Goal: Information Seeking & Learning: Learn about a topic

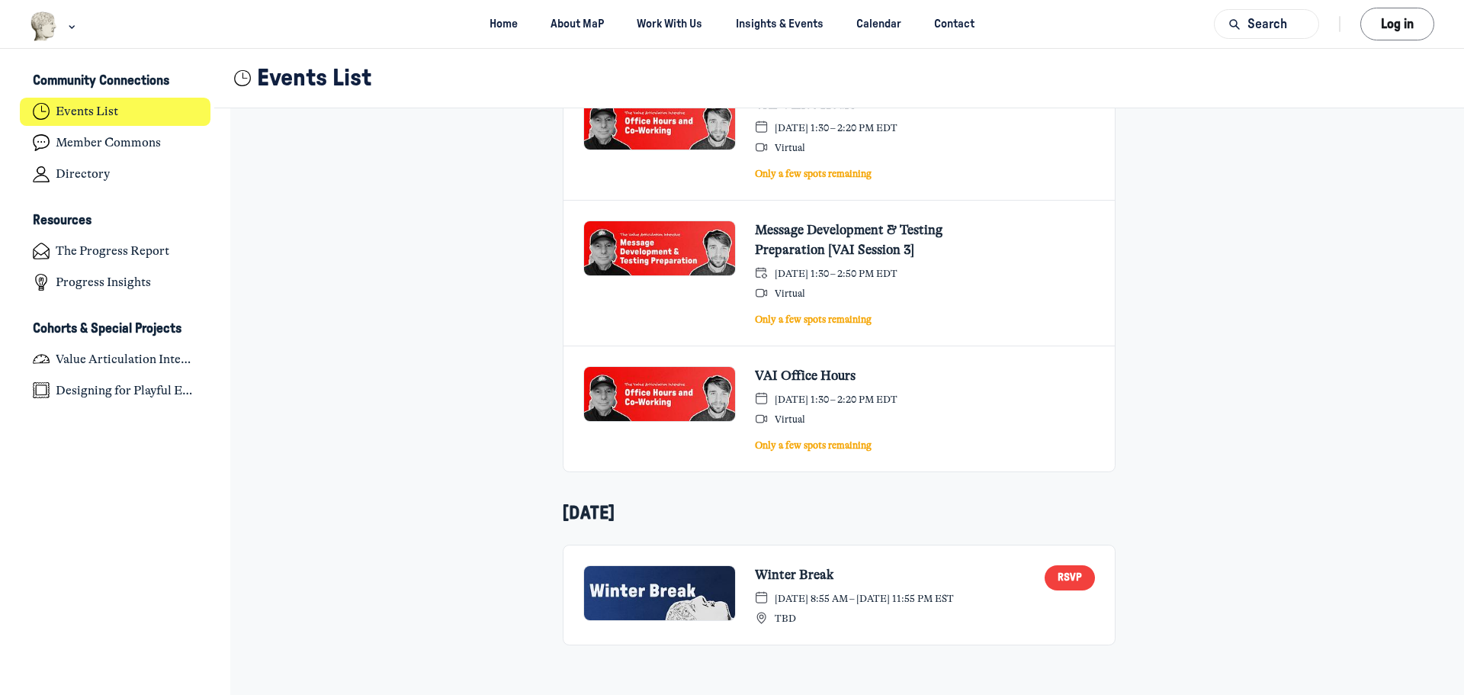
scroll to position [842, 0]
click at [129, 149] on h4 "Member Commons" at bounding box center [108, 143] width 105 height 15
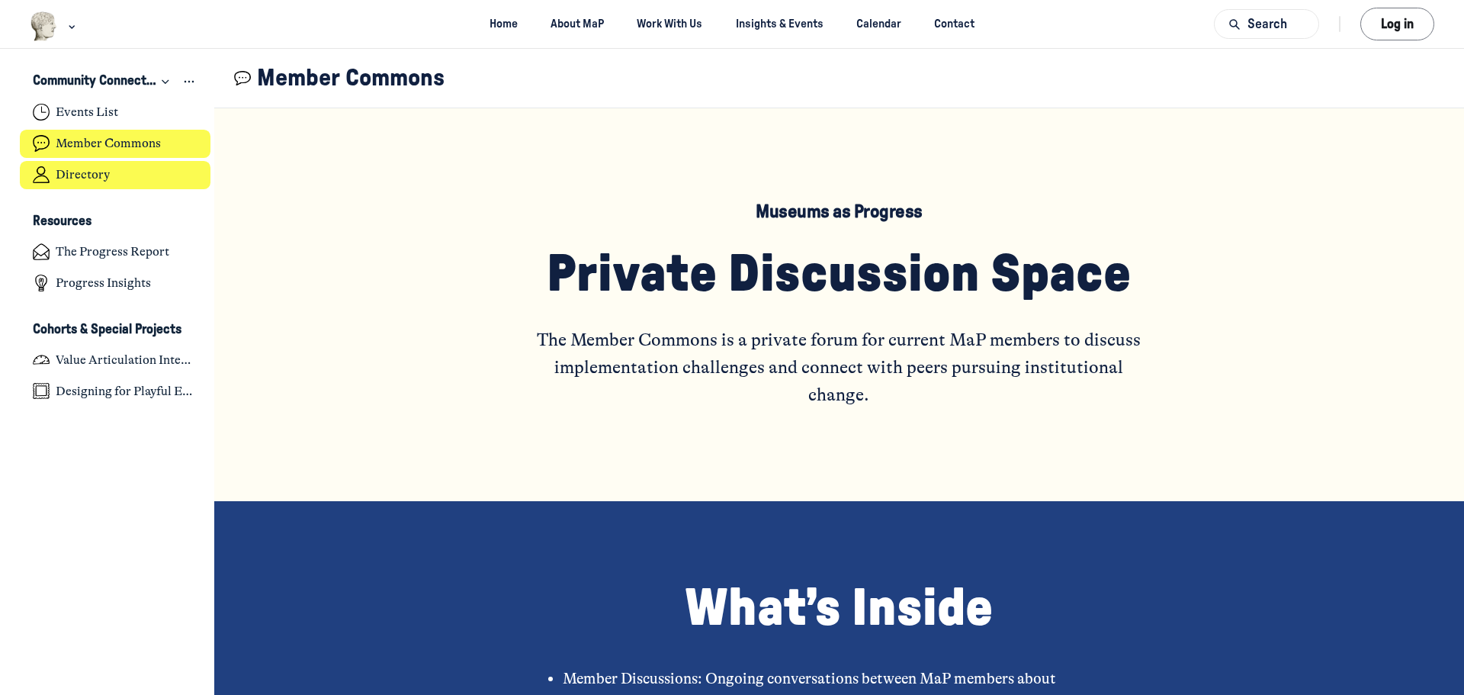
click at [128, 162] on link "Directory" at bounding box center [115, 175] width 191 height 28
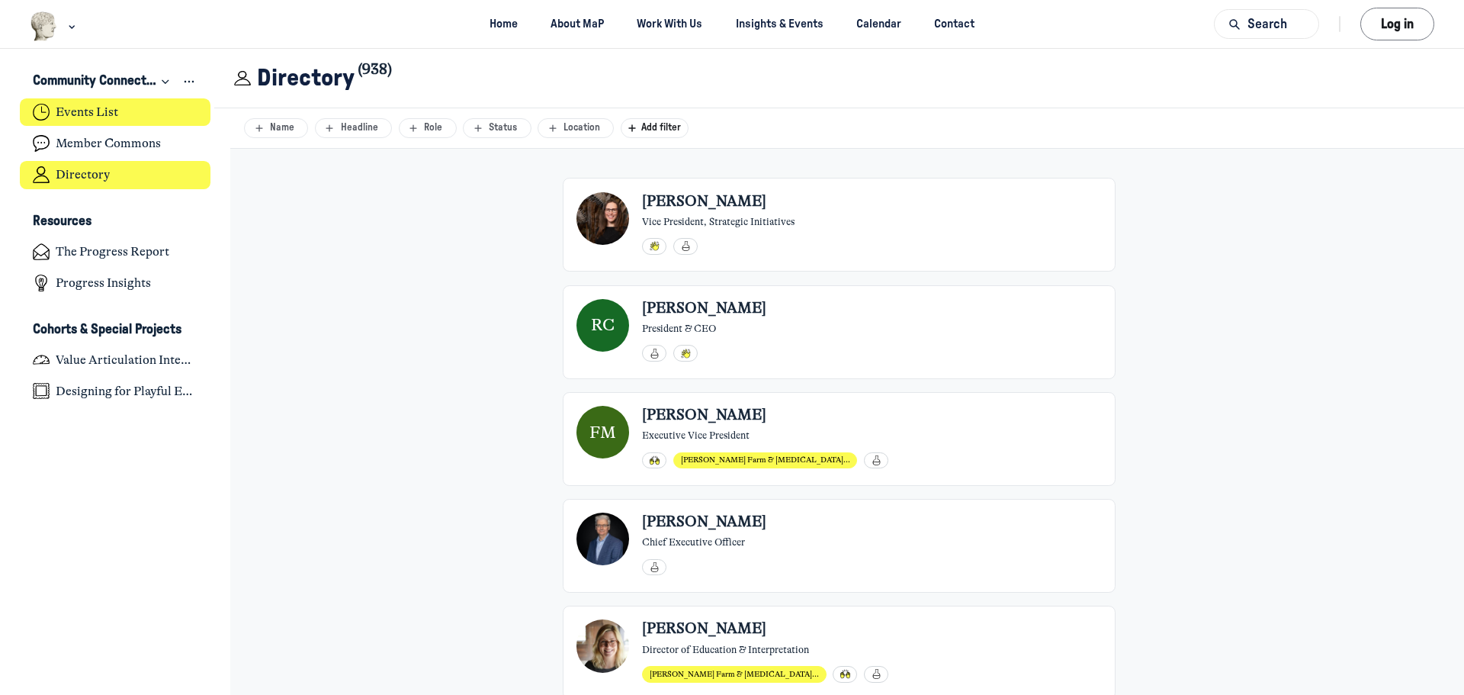
click at [128, 118] on link "Events List" at bounding box center [115, 112] width 191 height 28
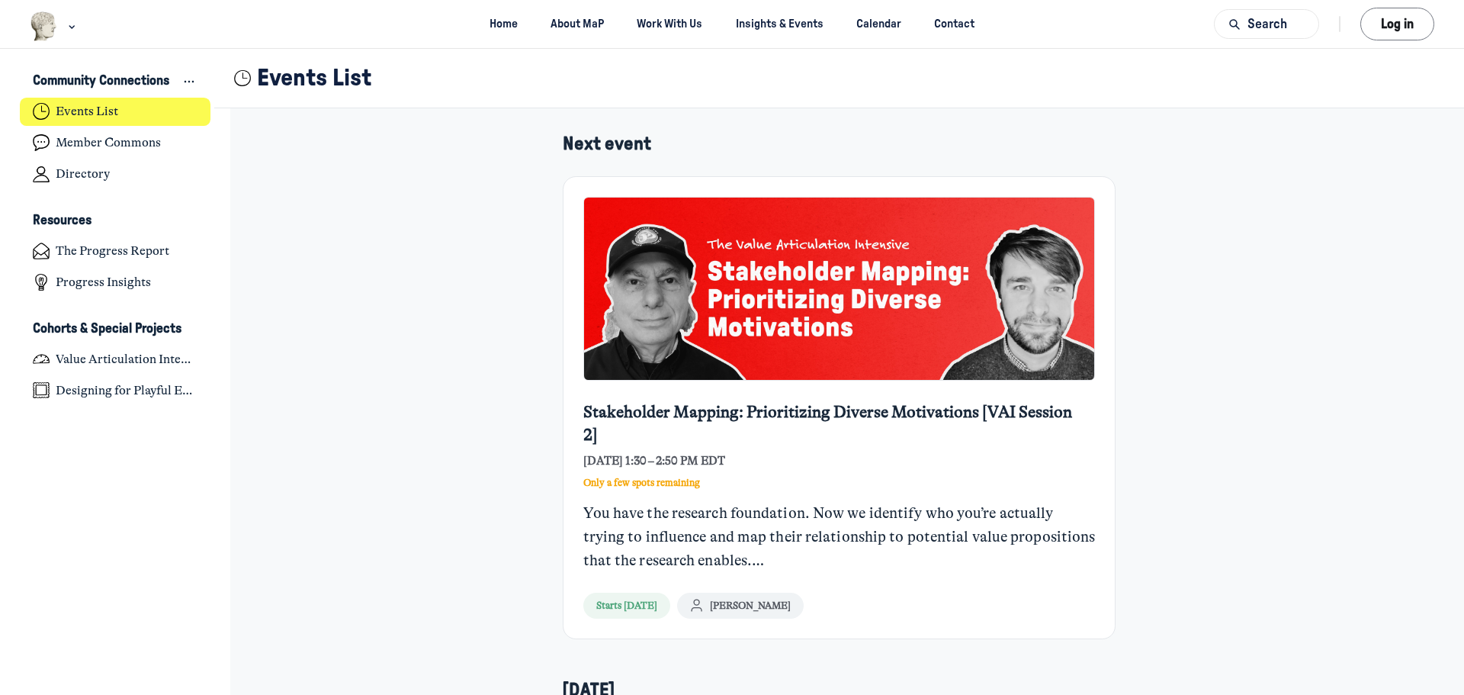
scroll to position [146, 0]
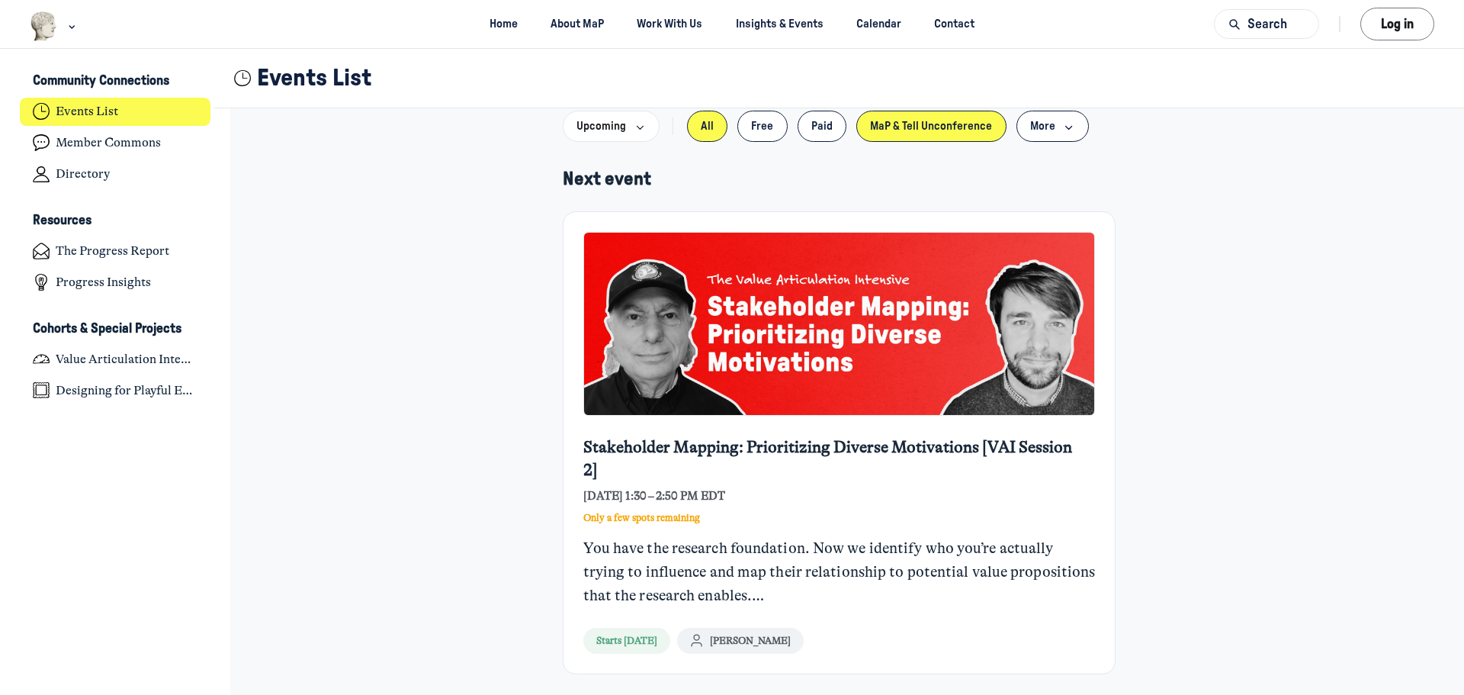
click at [973, 117] on button "MaP & Tell Unconference" at bounding box center [931, 126] width 150 height 31
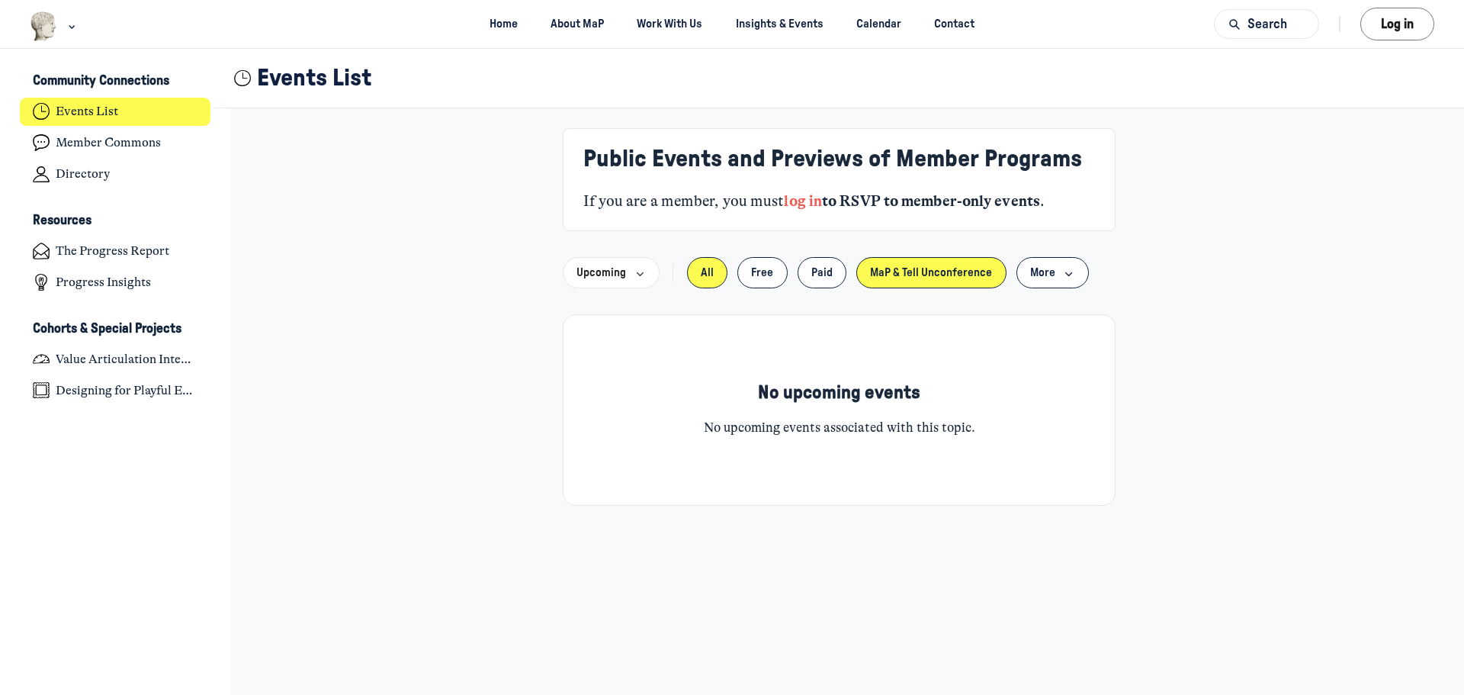
click at [697, 274] on button "All" at bounding box center [707, 272] width 41 height 31
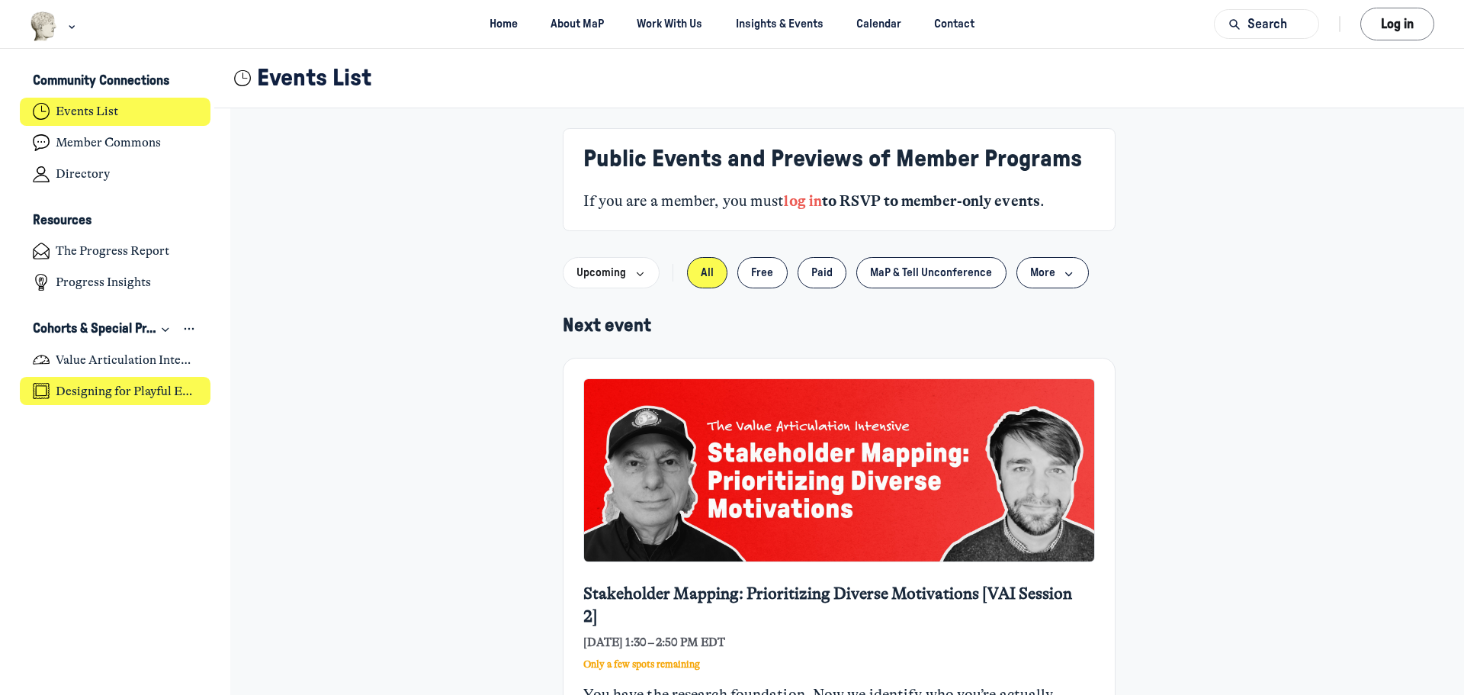
click at [171, 403] on link "Designing for Playful Engagement" at bounding box center [115, 391] width 191 height 28
